Goal: Find specific page/section: Find specific page/section

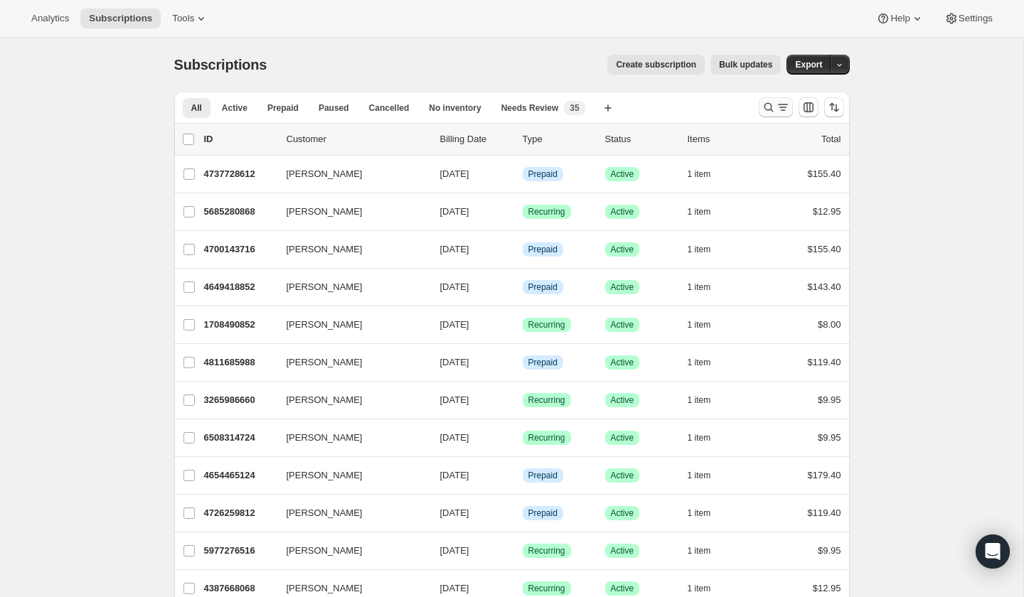
click at [767, 110] on icon "Search and filter results" at bounding box center [768, 107] width 9 height 9
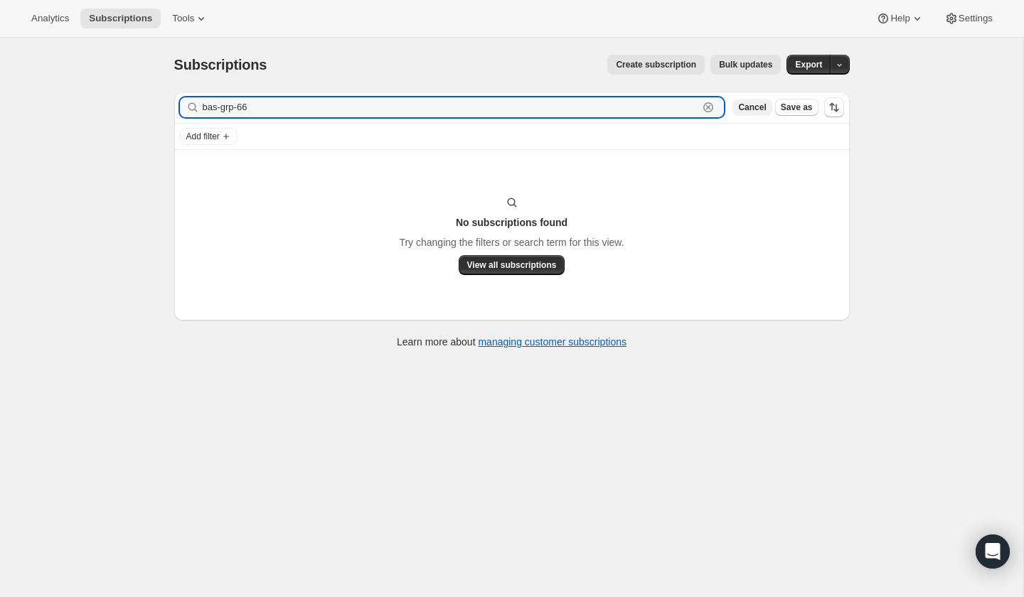
type input "bas-grp-66"
click at [754, 108] on span "Cancel" at bounding box center [752, 107] width 28 height 11
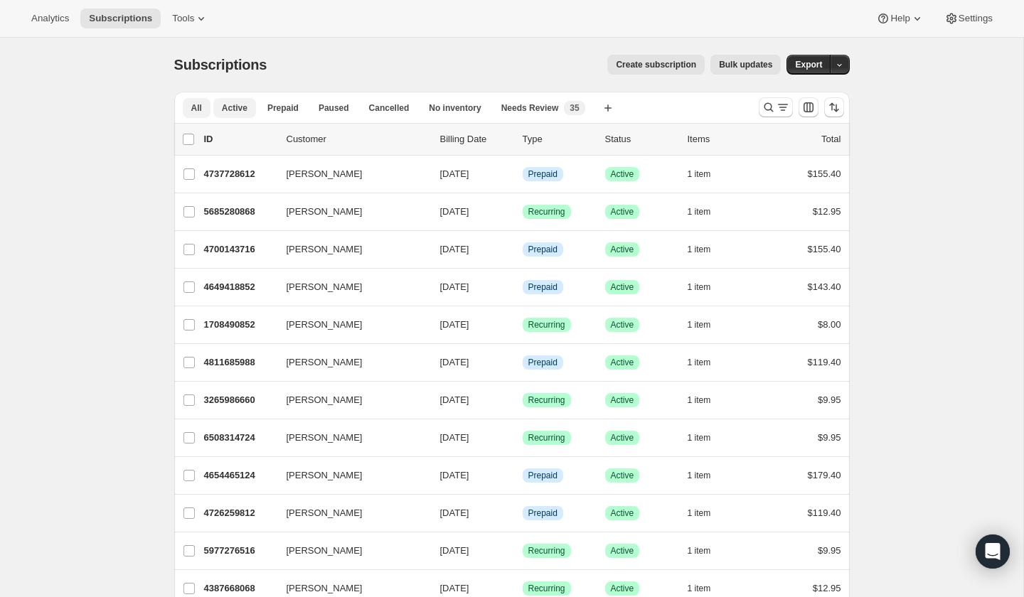
click at [225, 107] on span "Active" at bounding box center [235, 107] width 26 height 11
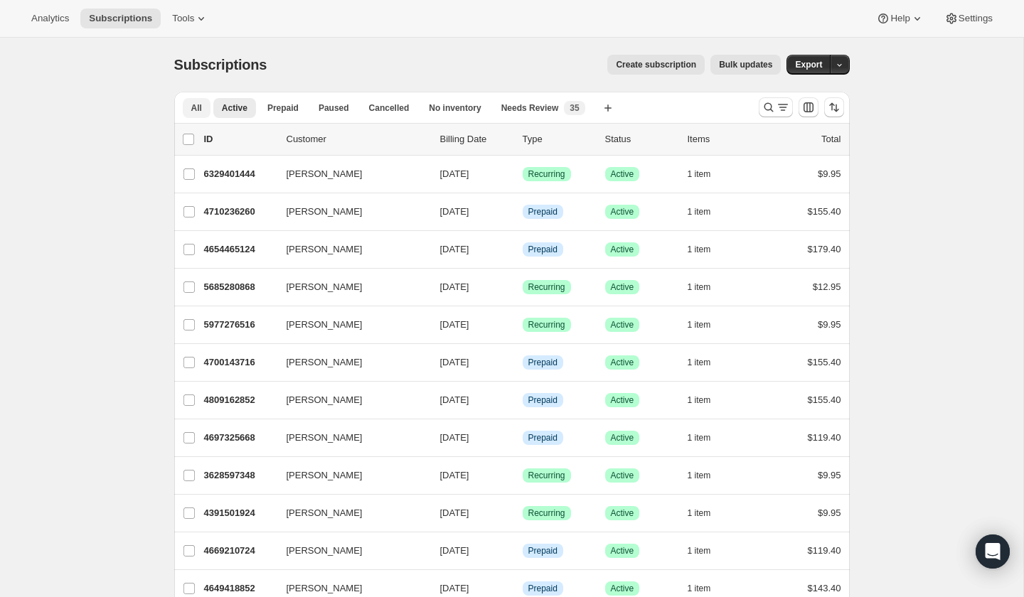
click at [190, 108] on button "All" at bounding box center [197, 108] width 28 height 20
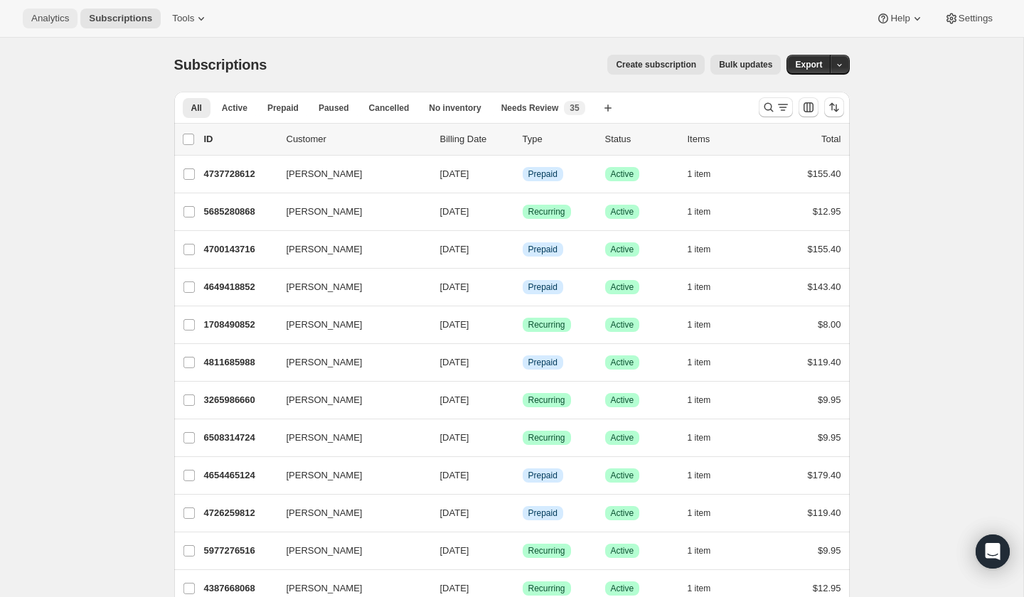
click at [48, 17] on span "Analytics" at bounding box center [50, 18] width 38 height 11
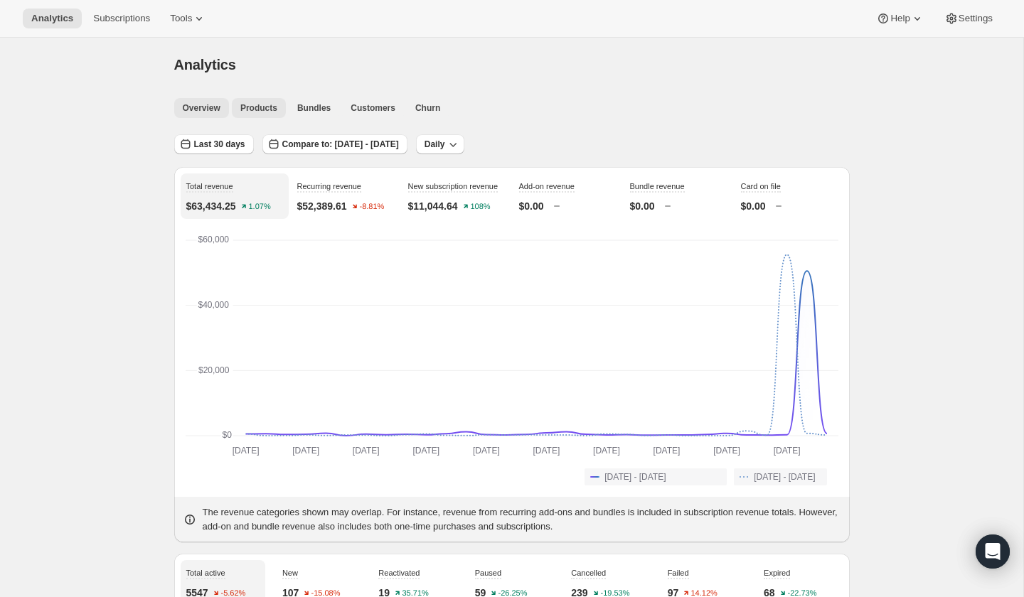
click at [267, 103] on span "Products" at bounding box center [258, 107] width 37 height 11
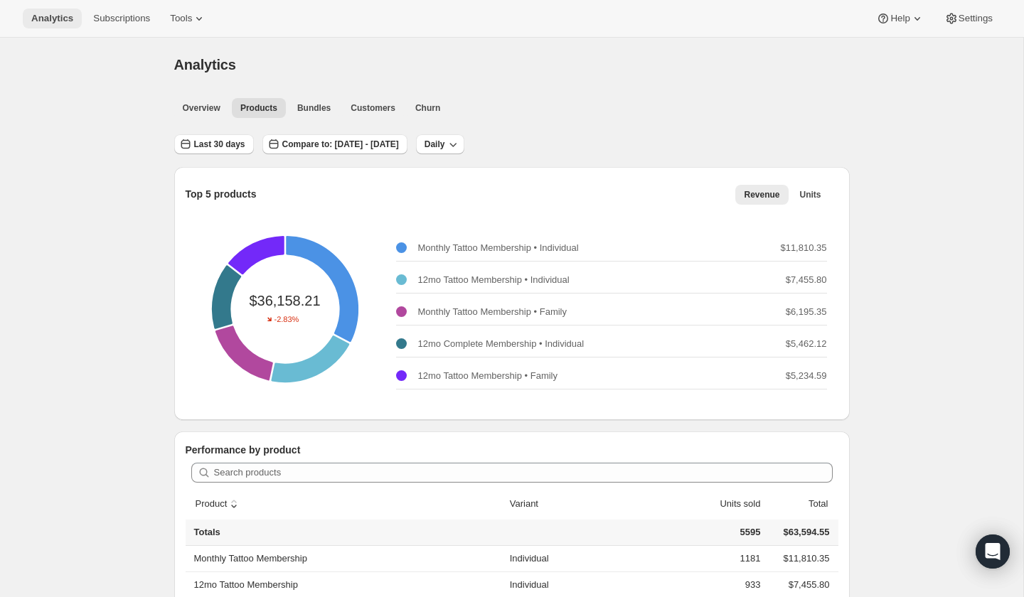
click at [34, 19] on span "Analytics" at bounding box center [52, 18] width 42 height 11
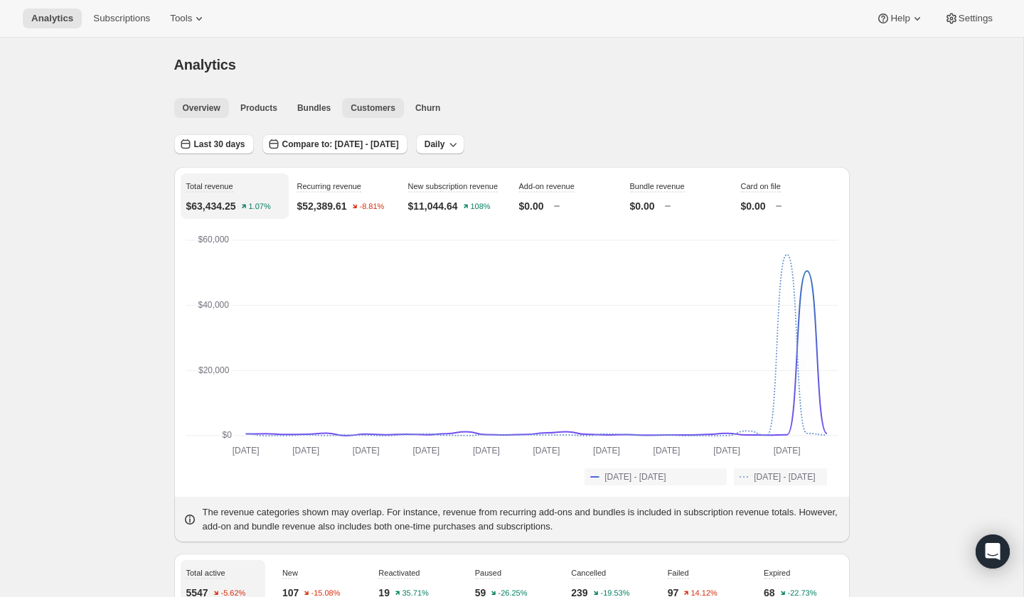
click at [374, 107] on span "Customers" at bounding box center [373, 107] width 45 height 11
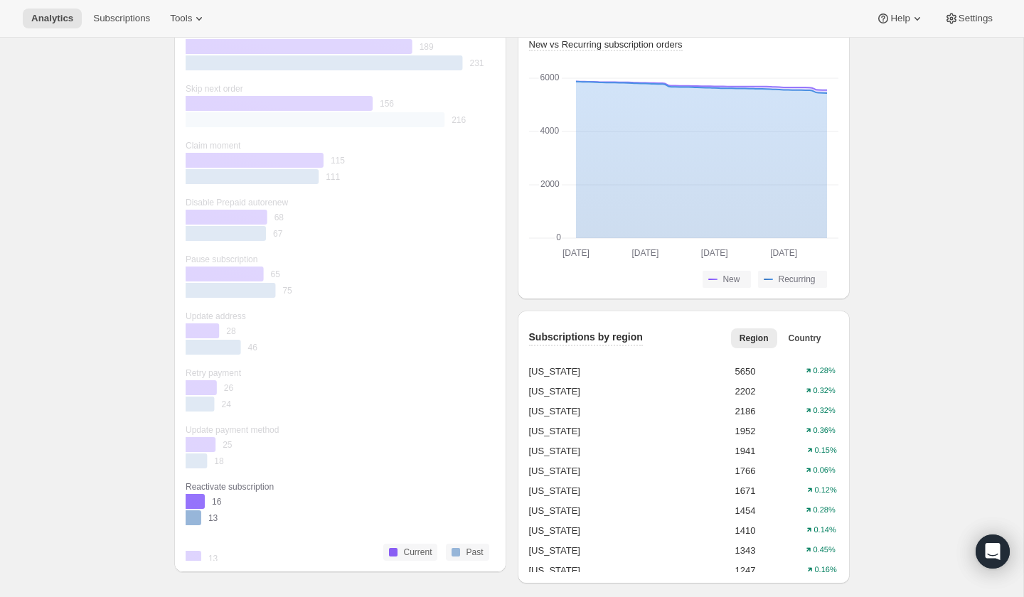
scroll to position [276, 0]
